Goal: Browse casually: Explore the website without a specific task or goal

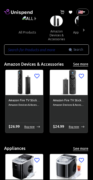
click at [88, 30] on div at bounding box center [84, 30] width 10 height 29
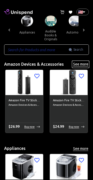
click at [79, 64] on button "See more" at bounding box center [81, 64] width 17 height 6
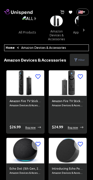
click at [21, 47] on link "Amazon Devices & Accessories" at bounding box center [43, 47] width 45 height 3
click at [12, 49] on link "Home" at bounding box center [10, 47] width 9 height 3
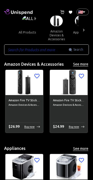
click at [83, 30] on icon at bounding box center [83, 29] width 5 height 5
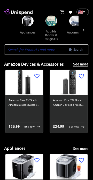
scroll to position [0, 54]
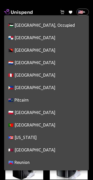
scroll to position [2065, 0]
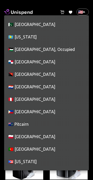
click at [44, 111] on li "🇵🇭 [GEOGRAPHIC_DATA]" at bounding box center [46, 111] width 85 height 12
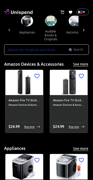
type input "PH"
click at [33, 73] on li "🇵🇭 [GEOGRAPHIC_DATA]" at bounding box center [56, 69] width 64 height 7
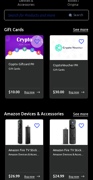
scroll to position [0, 0]
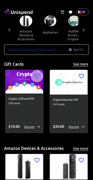
click at [89, 28] on div at bounding box center [84, 30] width 10 height 29
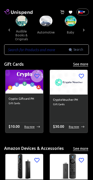
click at [83, 32] on icon at bounding box center [83, 29] width 5 height 5
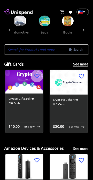
scroll to position [0, 159]
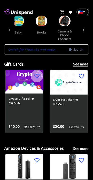
click at [10, 28] on icon at bounding box center [9, 29] width 5 height 5
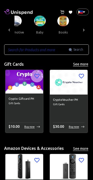
scroll to position [0, 107]
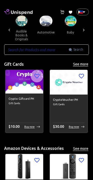
click at [69, 27] on button "baby" at bounding box center [70, 32] width 23 height 12
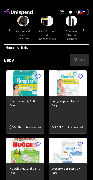
scroll to position [0, 202]
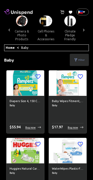
click at [44, 27] on button "cell phones & accessories" at bounding box center [45, 35] width 25 height 18
click at [43, 36] on button "cell phones & accessories" at bounding box center [45, 35] width 25 height 18
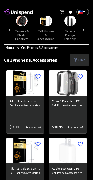
click at [49, 23] on span "cell phones & accessories" at bounding box center [45, 29] width 25 height 26
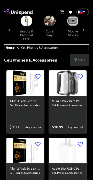
scroll to position [0, 658]
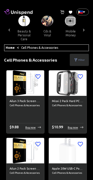
click at [68, 27] on button "mobile money" at bounding box center [70, 33] width 23 height 14
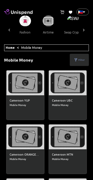
scroll to position [0, 731]
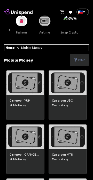
click at [63, 29] on button "swap crypto" at bounding box center [70, 32] width 26 height 12
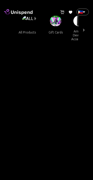
click at [39, 36] on button "all products" at bounding box center [28, 32] width 26 height 12
click at [57, 23] on img at bounding box center [56, 21] width 12 height 11
click at [28, 27] on button "all products" at bounding box center [28, 32] width 26 height 12
click at [31, 22] on img at bounding box center [29, 21] width 15 height 11
click at [31, 20] on img at bounding box center [29, 21] width 15 height 11
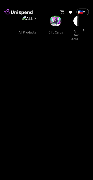
click at [36, 17] on span "all products" at bounding box center [30, 29] width 30 height 26
click at [83, 31] on icon at bounding box center [83, 29] width 5 height 5
click at [67, 26] on button "amazon devices & accessories" at bounding box center [79, 35] width 25 height 18
click at [80, 42] on div at bounding box center [84, 30] width 10 height 29
click at [89, 40] on div at bounding box center [84, 30] width 10 height 29
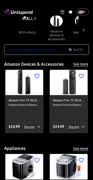
scroll to position [0, 59]
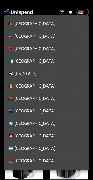
scroll to position [2056, 0]
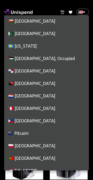
click at [29, 114] on li "🇵🇭 [GEOGRAPHIC_DATA]" at bounding box center [46, 120] width 85 height 12
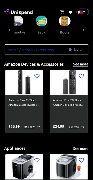
click at [28, 78] on li "🇵🇭 [GEOGRAPHIC_DATA]" at bounding box center [56, 74] width 64 height 7
type input "PH"
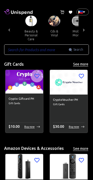
scroll to position [0, 669]
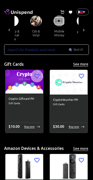
click at [54, 26] on button "mobile money" at bounding box center [59, 33] width 23 height 14
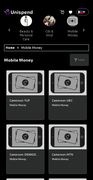
click at [76, 58] on icon at bounding box center [76, 59] width 3 height 3
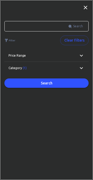
click at [79, 58] on icon at bounding box center [82, 55] width 6 height 6
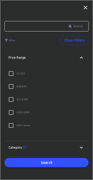
click at [14, 125] on input "$ 501 - more" at bounding box center [11, 125] width 11 height 11
checkbox input "true"
click at [29, 28] on input "text" at bounding box center [36, 26] width 64 height 10
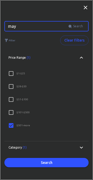
type input "maya"
click at [81, 27] on span "Search" at bounding box center [78, 26] width 10 height 5
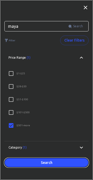
click at [50, 165] on button "Search" at bounding box center [46, 163] width 85 height 10
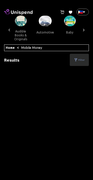
scroll to position [0, 107]
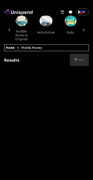
click at [63, 13] on icon at bounding box center [63, 12] width 4 height 4
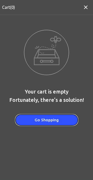
click at [43, 120] on button "Go Shopping" at bounding box center [47, 119] width 62 height 11
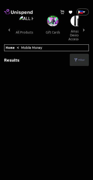
scroll to position [0, 0]
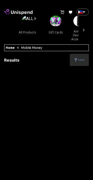
click at [11, 47] on link "Home" at bounding box center [10, 47] width 9 height 3
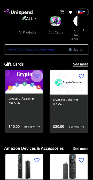
click at [27, 28] on button "all products" at bounding box center [28, 32] width 26 height 12
click at [29, 21] on img at bounding box center [29, 21] width 15 height 11
click at [32, 52] on input "text" at bounding box center [36, 49] width 65 height 10
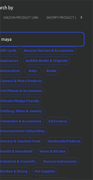
scroll to position [0, 47]
click at [38, 39] on input "maya" at bounding box center [39, 39] width 83 height 15
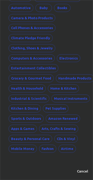
scroll to position [0, 0]
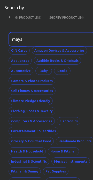
click at [33, 38] on input "maya" at bounding box center [50, 39] width 83 height 15
click at [18, 7] on p "Search by" at bounding box center [14, 7] width 20 height 7
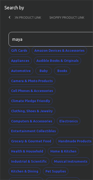
click at [11, 18] on icon at bounding box center [9, 17] width 5 height 5
click at [7, 17] on icon at bounding box center [9, 17] width 5 height 5
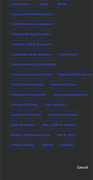
scroll to position [67, 0]
click at [62, 145] on button "Airtime" at bounding box center [68, 145] width 18 height 8
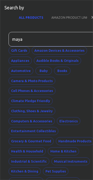
click at [12, 8] on p "Search by" at bounding box center [14, 7] width 20 height 7
click at [13, 6] on p "Search by" at bounding box center [14, 7] width 20 height 7
click at [16, 37] on input "maya" at bounding box center [50, 39] width 83 height 15
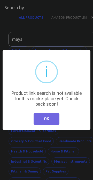
click at [48, 124] on button "OK" at bounding box center [47, 118] width 26 height 11
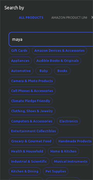
click at [30, 37] on input "maya" at bounding box center [50, 39] width 83 height 15
type input "m"
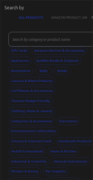
click at [9, 115] on div "× i Product link search is not available for this marketplace yet. Check back s…" at bounding box center [47, 90] width 88 height 80
click at [65, 83] on div "× i Product link search is not available for this marketplace yet. Check back s…" at bounding box center [47, 90] width 88 height 80
click at [67, 79] on div "× i Product link search is not available for this marketplace yet. Check back s…" at bounding box center [47, 90] width 88 height 80
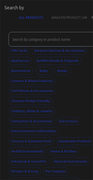
click at [81, 155] on div "× i Product link search is not available for this marketplace yet. Check back s…" at bounding box center [46, 90] width 93 height 180
click at [63, 92] on div "Product link search is not available for this marketplace yet. Check back soon!" at bounding box center [46, 98] width 73 height 16
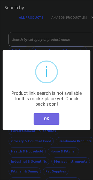
click at [45, 117] on button "OK" at bounding box center [47, 118] width 26 height 11
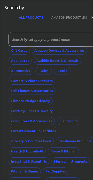
click at [63, 18] on button "AMAZON PRODUCT LINK" at bounding box center [69, 17] width 45 height 12
click at [55, 17] on button "AMAZON PRODUCT LINK" at bounding box center [69, 17] width 45 height 12
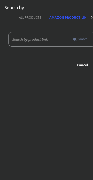
scroll to position [0, 5]
click at [83, 67] on button "Cancel" at bounding box center [82, 65] width 17 height 8
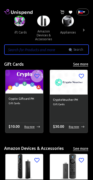
scroll to position [0, 37]
click at [19, 27] on button "gift cards" at bounding box center [19, 32] width 23 height 12
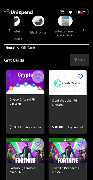
scroll to position [0, 302]
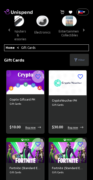
click at [37, 21] on img at bounding box center [43, 21] width 12 height 11
click at [39, 26] on button "electronics" at bounding box center [42, 32] width 24 height 12
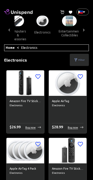
click at [42, 27] on button "electronics" at bounding box center [42, 32] width 24 height 12
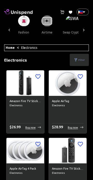
scroll to position [0, 731]
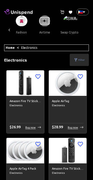
click at [39, 26] on button "airtime" at bounding box center [44, 32] width 23 height 12
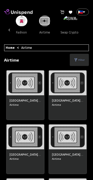
click at [61, 28] on button "swap crypto" at bounding box center [70, 32] width 26 height 12
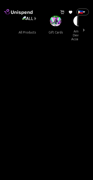
click at [63, 21] on span "gift cards" at bounding box center [55, 29] width 23 height 26
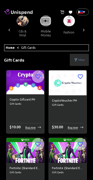
scroll to position [0, 731]
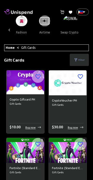
click at [65, 29] on button "swap crypto" at bounding box center [70, 32] width 26 height 12
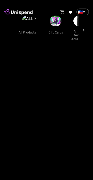
click at [84, 31] on icon at bounding box center [83, 29] width 5 height 5
click at [16, 10] on icon at bounding box center [18, 11] width 29 height 7
click at [11, 12] on icon at bounding box center [22, 12] width 22 height 4
click at [82, 30] on icon at bounding box center [83, 29] width 5 height 5
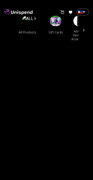
click at [79, 31] on div at bounding box center [84, 30] width 10 height 29
click at [81, 12] on body "0 Cart 0 Favorites 🇵🇭 PH ​ all products gift cards amazon devices & accessories…" at bounding box center [46, 109] width 93 height 218
